Goal: Find specific page/section

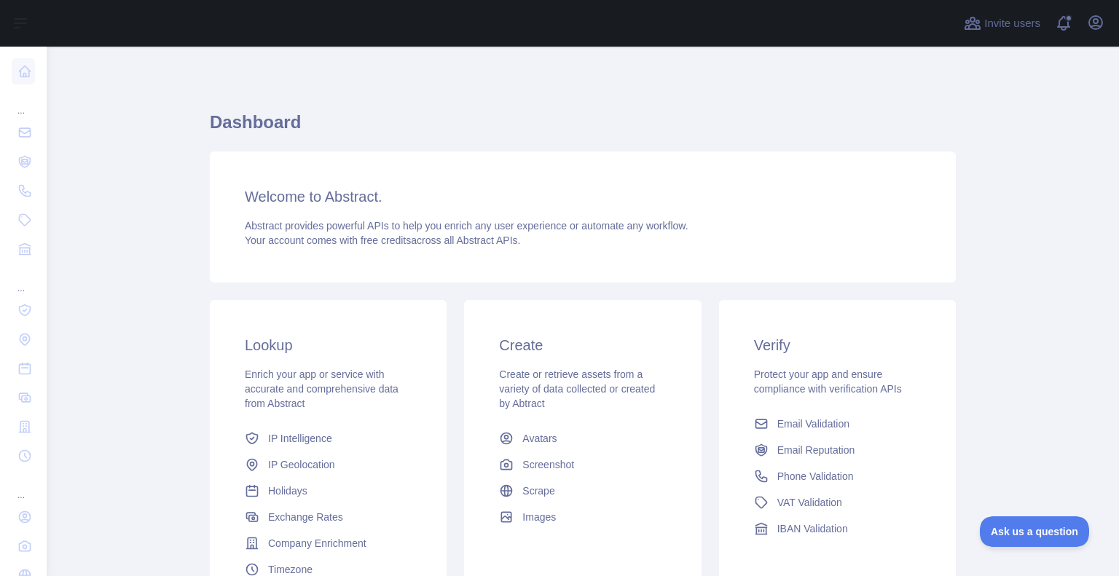
click at [98, 25] on div at bounding box center [500, 23] width 885 height 47
click at [1095, 28] on icon "button" at bounding box center [1095, 22] width 17 height 17
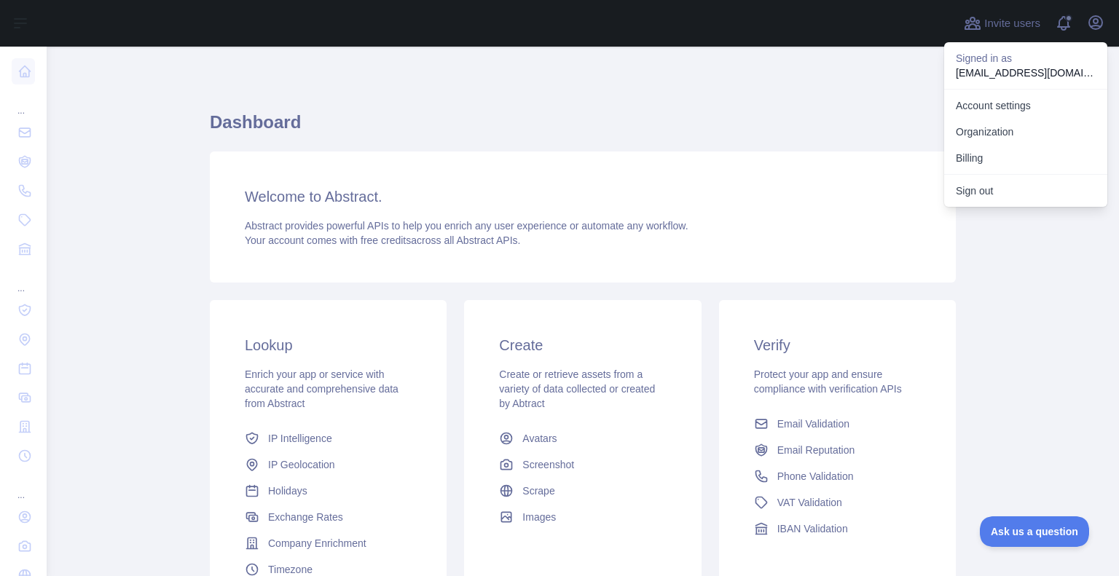
click at [1049, 309] on main "Dashboard Welcome to Abstract. Abstract provides powerful APIs to help you enri…" at bounding box center [583, 311] width 1072 height 529
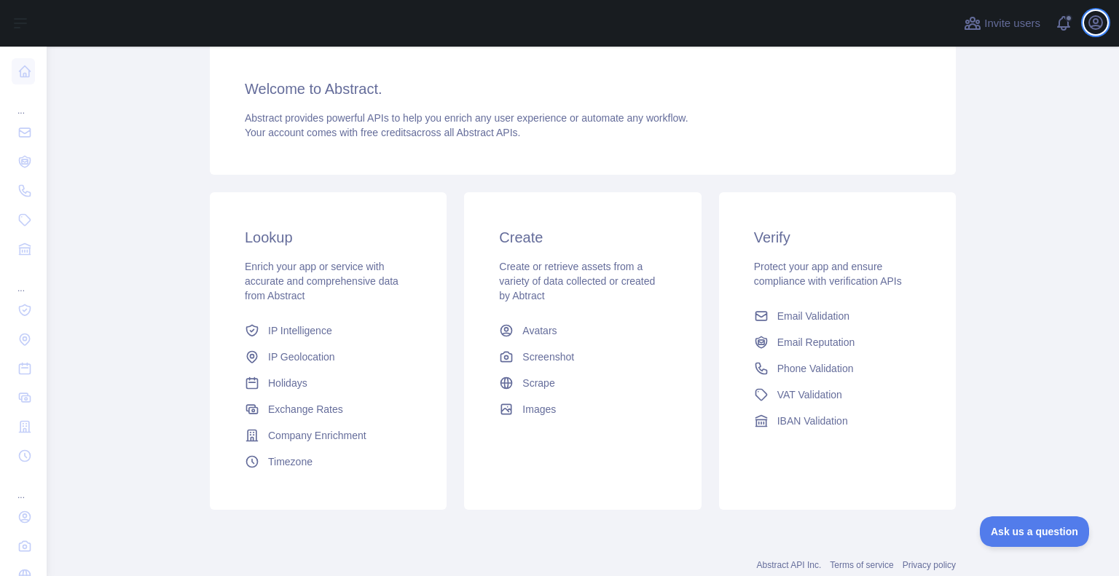
scroll to position [114, 0]
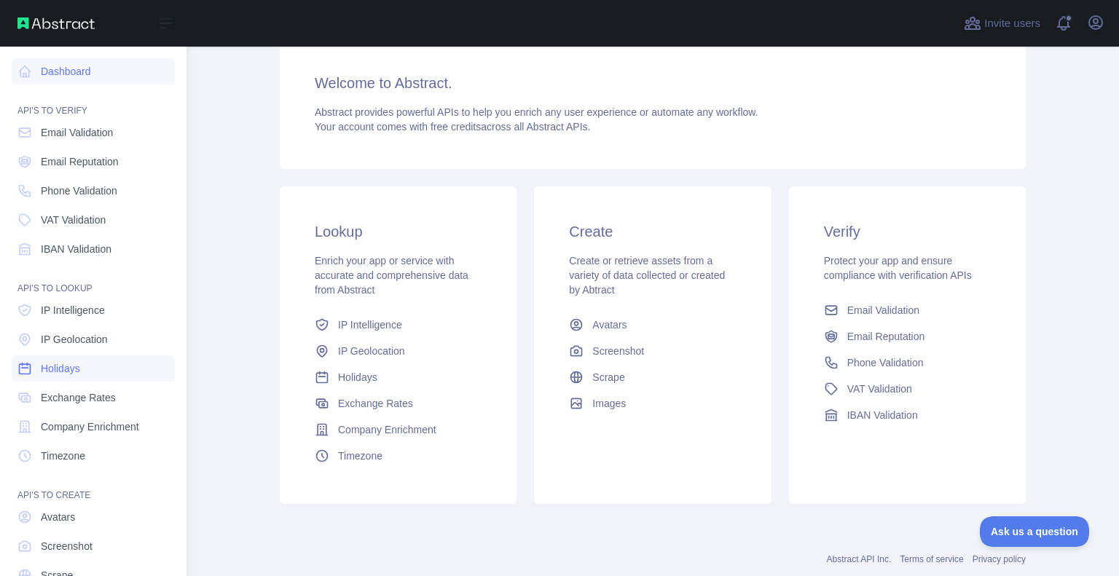
click at [90, 369] on link "Holidays" at bounding box center [93, 368] width 163 height 26
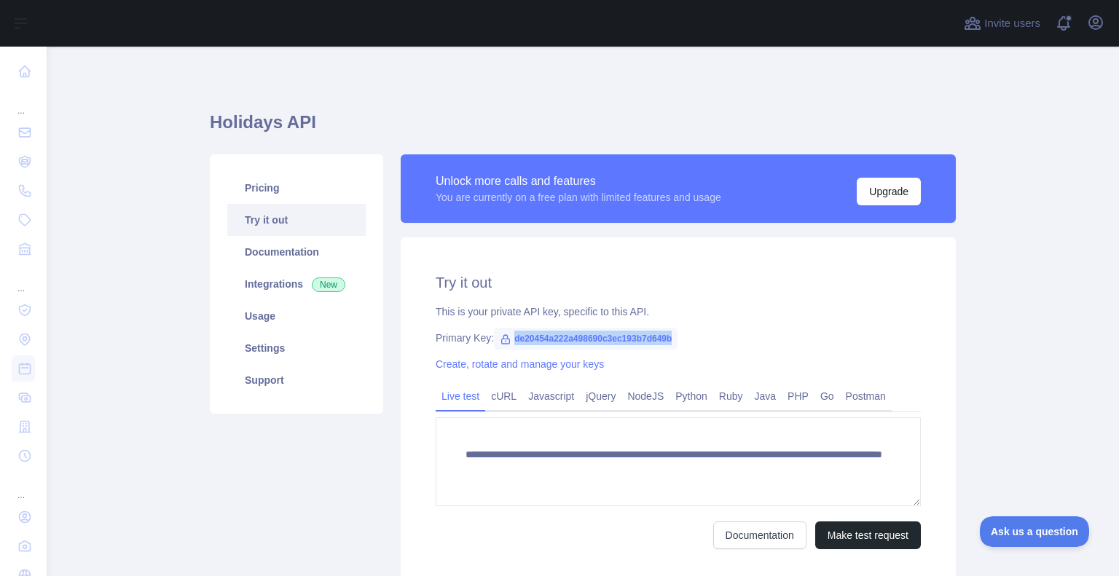
drag, startPoint x: 668, startPoint y: 339, endPoint x: 505, endPoint y: 339, distance: 163.1
click at [505, 339] on span "de20454a222a498690c3ec193b7d649b" at bounding box center [586, 339] width 184 height 22
copy span "de20454a222a498690c3ec193b7d649b"
click at [281, 253] on link "Documentation" at bounding box center [296, 252] width 138 height 32
